Goal: Task Accomplishment & Management: Complete application form

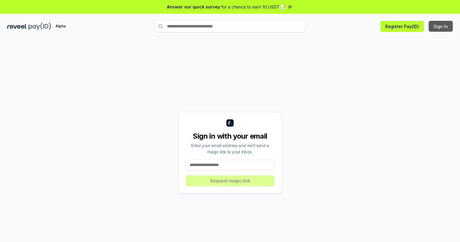
click at [441, 26] on button "Sign In" at bounding box center [441, 26] width 24 height 11
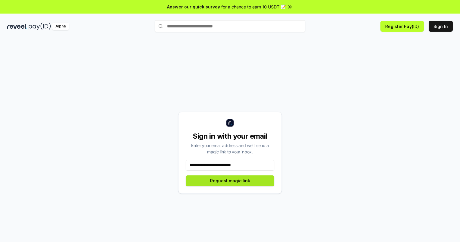
type input "**********"
click at [230, 181] on button "Request magic link" at bounding box center [230, 181] width 89 height 11
